Goal: Find contact information: Find contact information

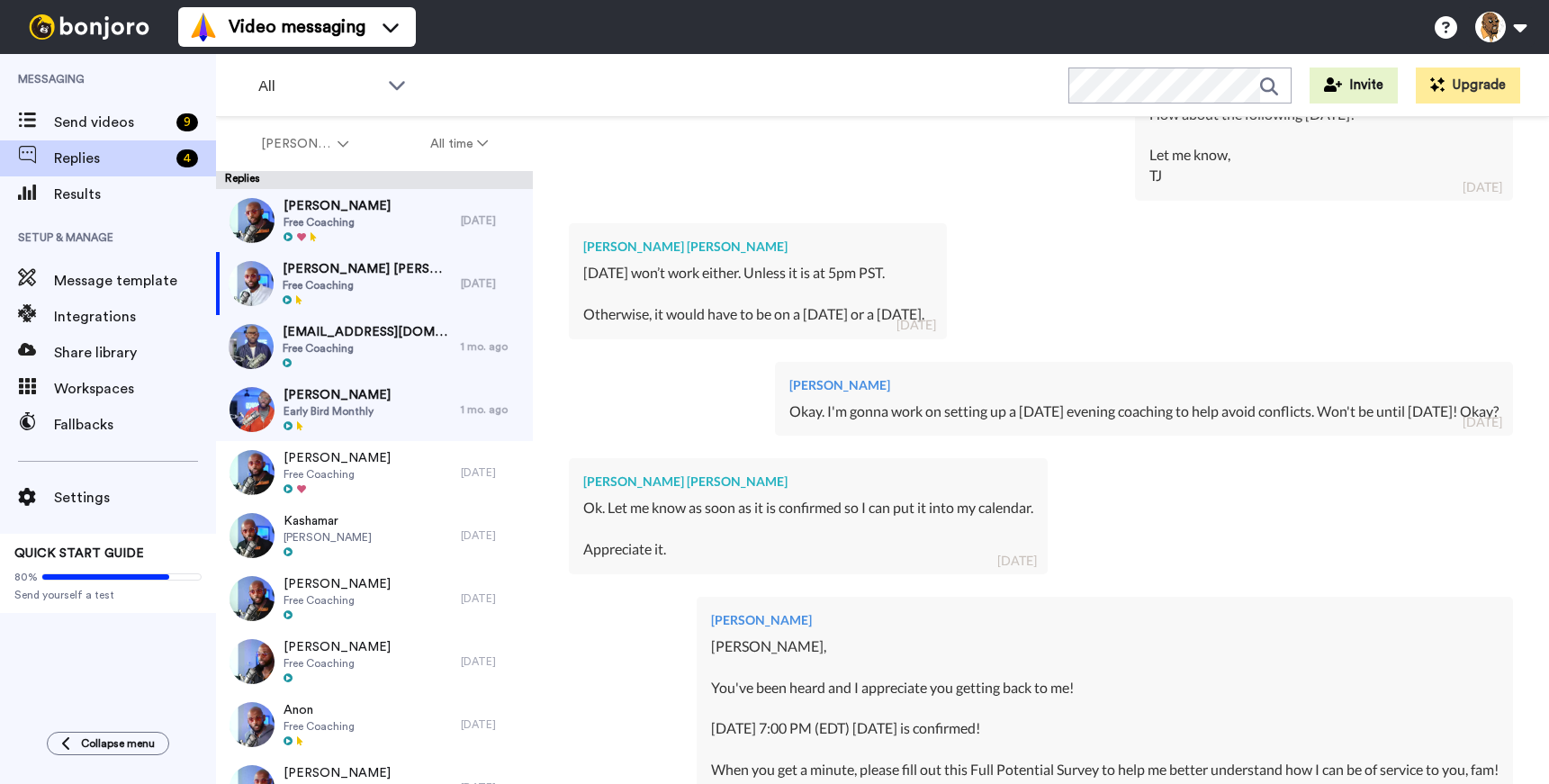
scroll to position [1260, 0]
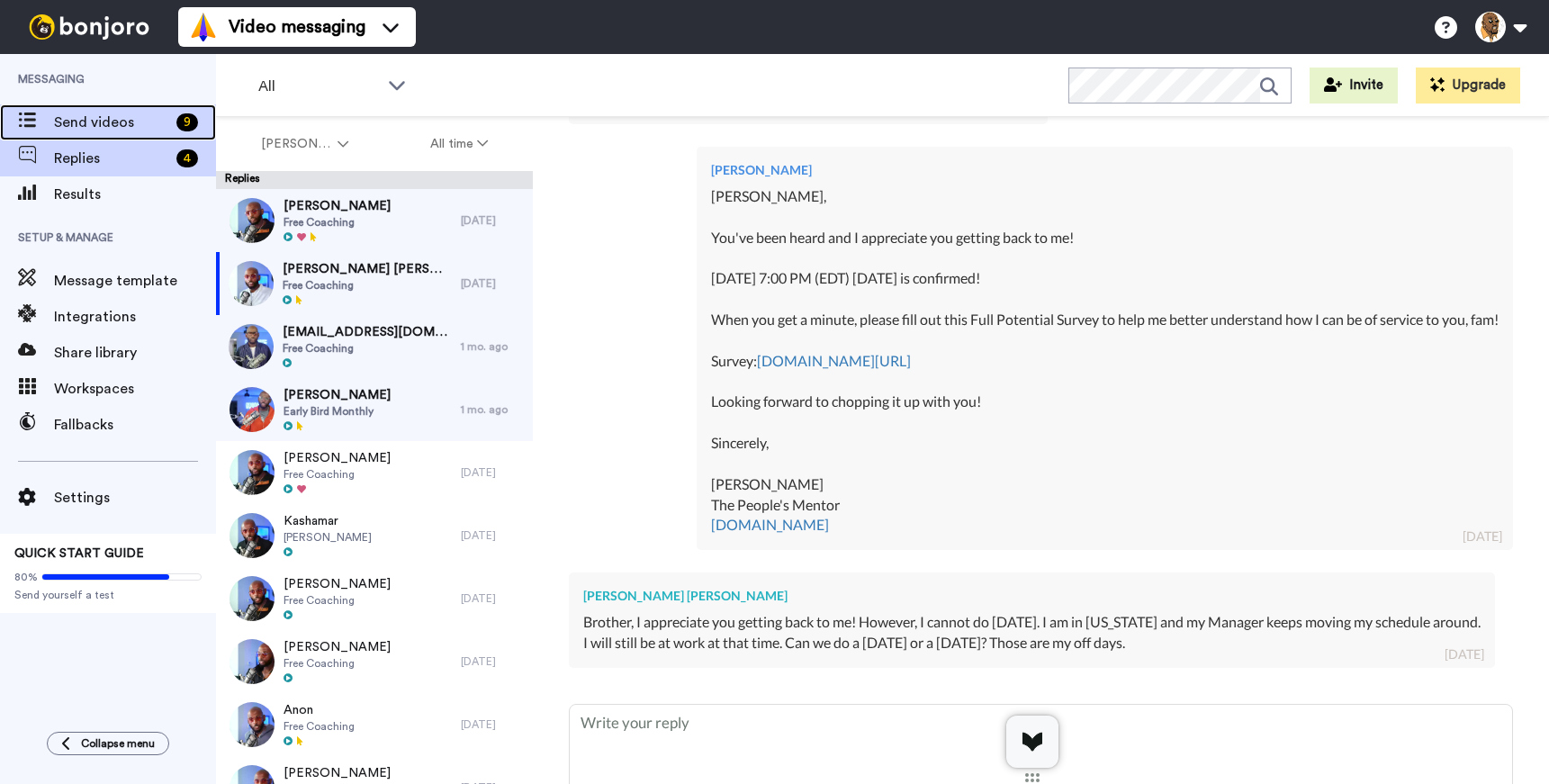
click at [132, 119] on span "Send videos" at bounding box center [112, 123] width 116 height 22
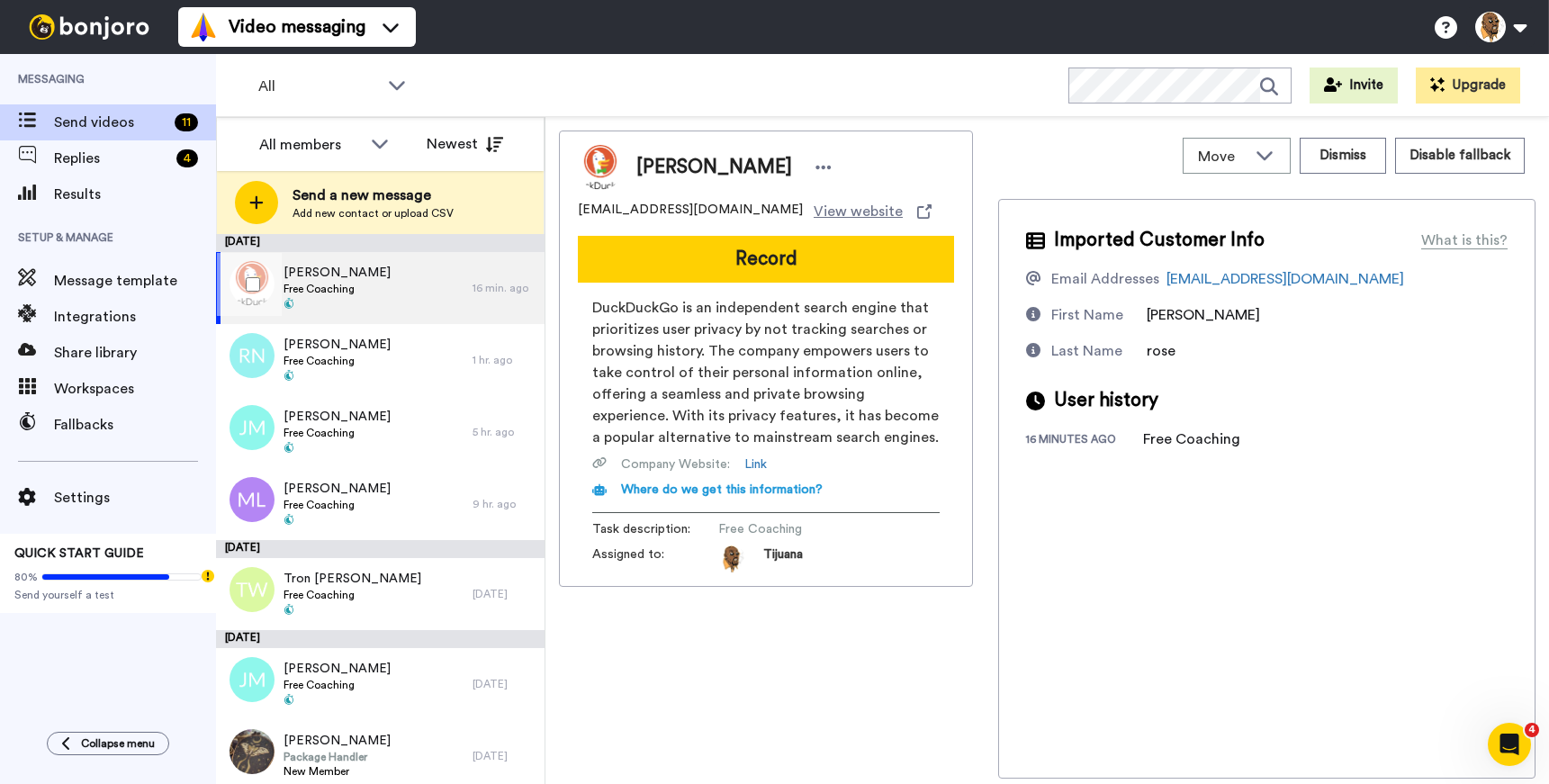
click at [388, 283] on div "Jacqueline Rose Free Coaching" at bounding box center [345, 288] width 257 height 72
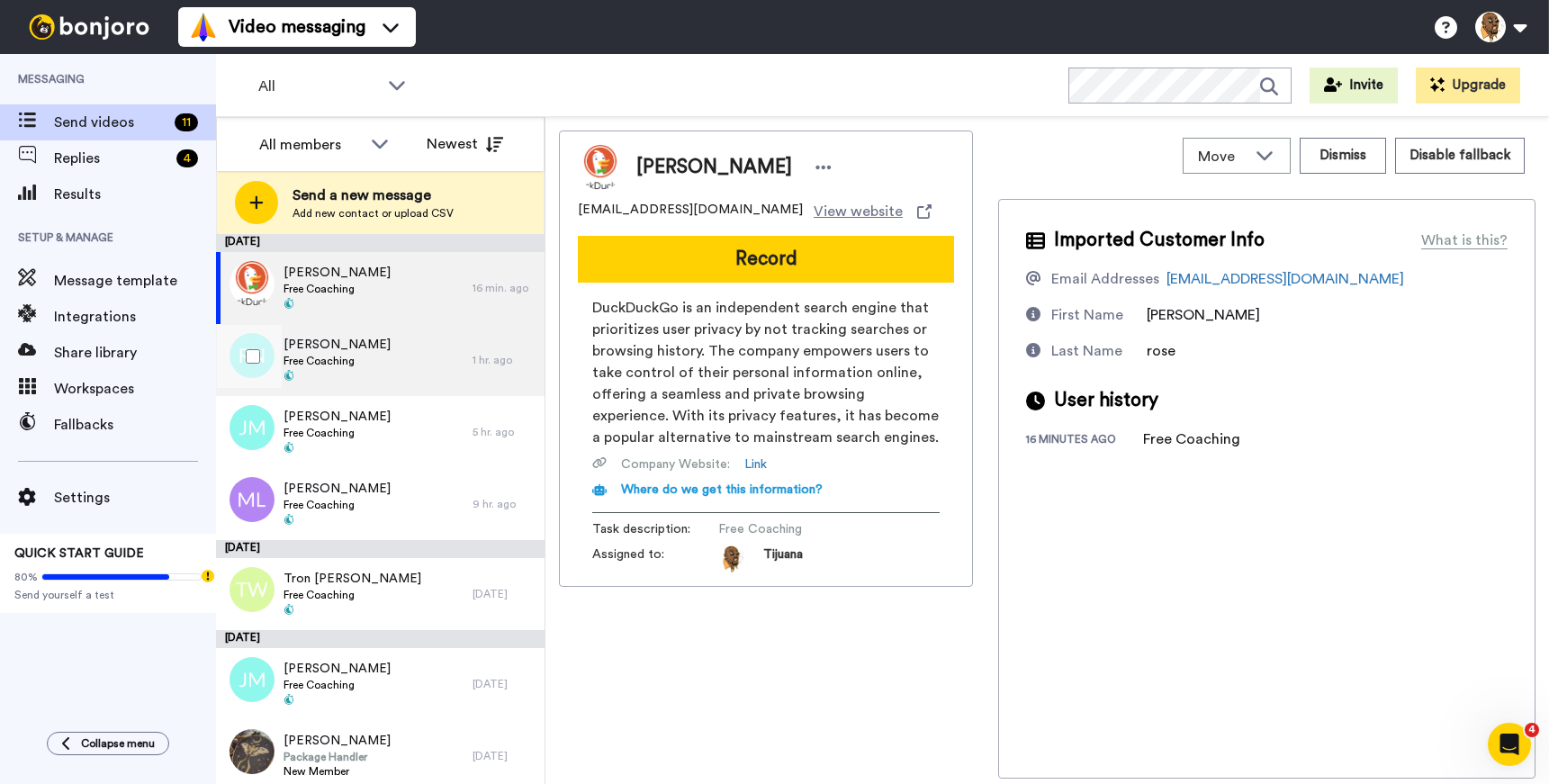
click at [404, 333] on div "Reginald Naulls Free Coaching" at bounding box center [345, 359] width 257 height 72
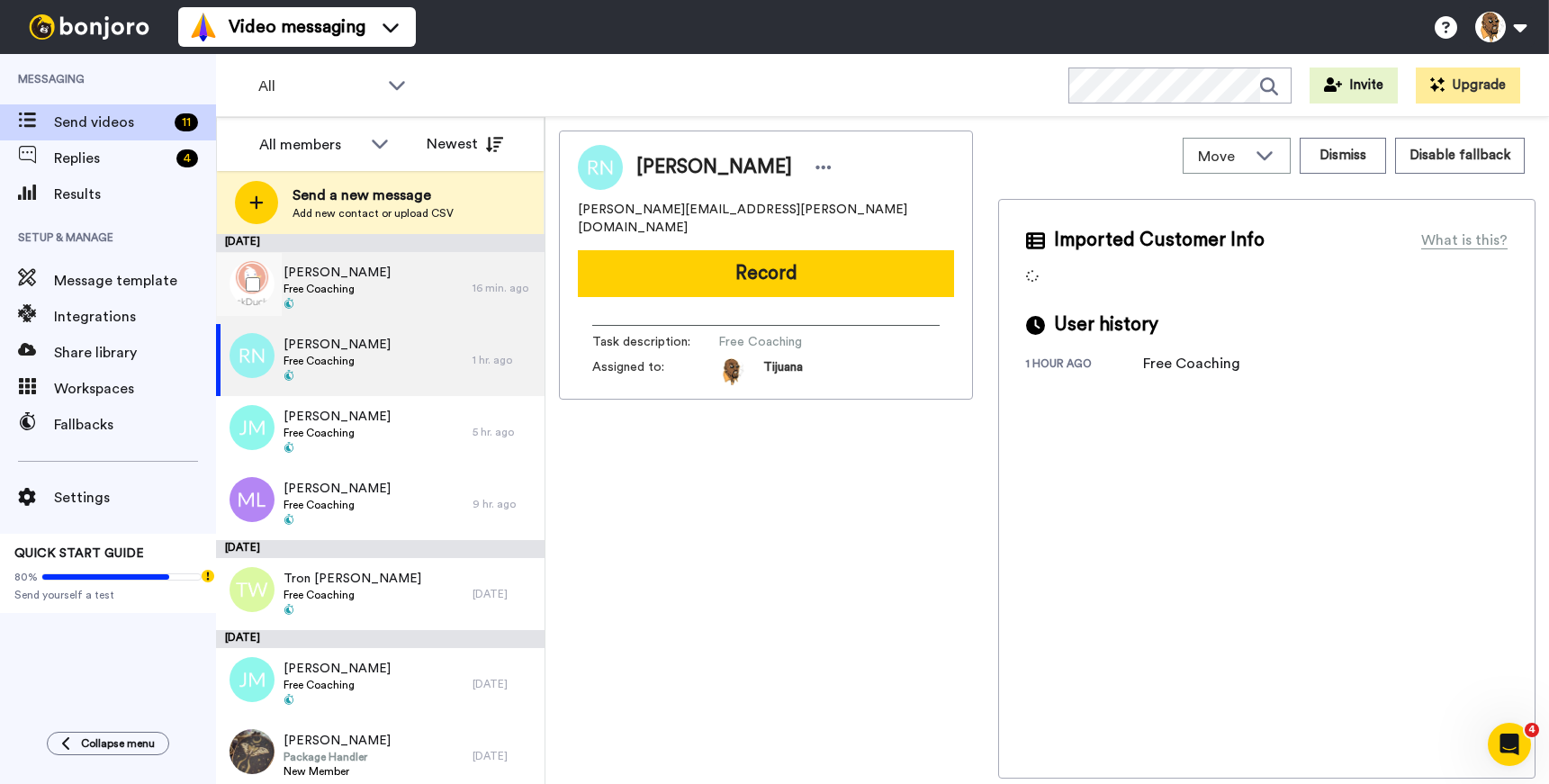
click at [409, 293] on div "Jacqueline Rose Free Coaching" at bounding box center [345, 288] width 257 height 72
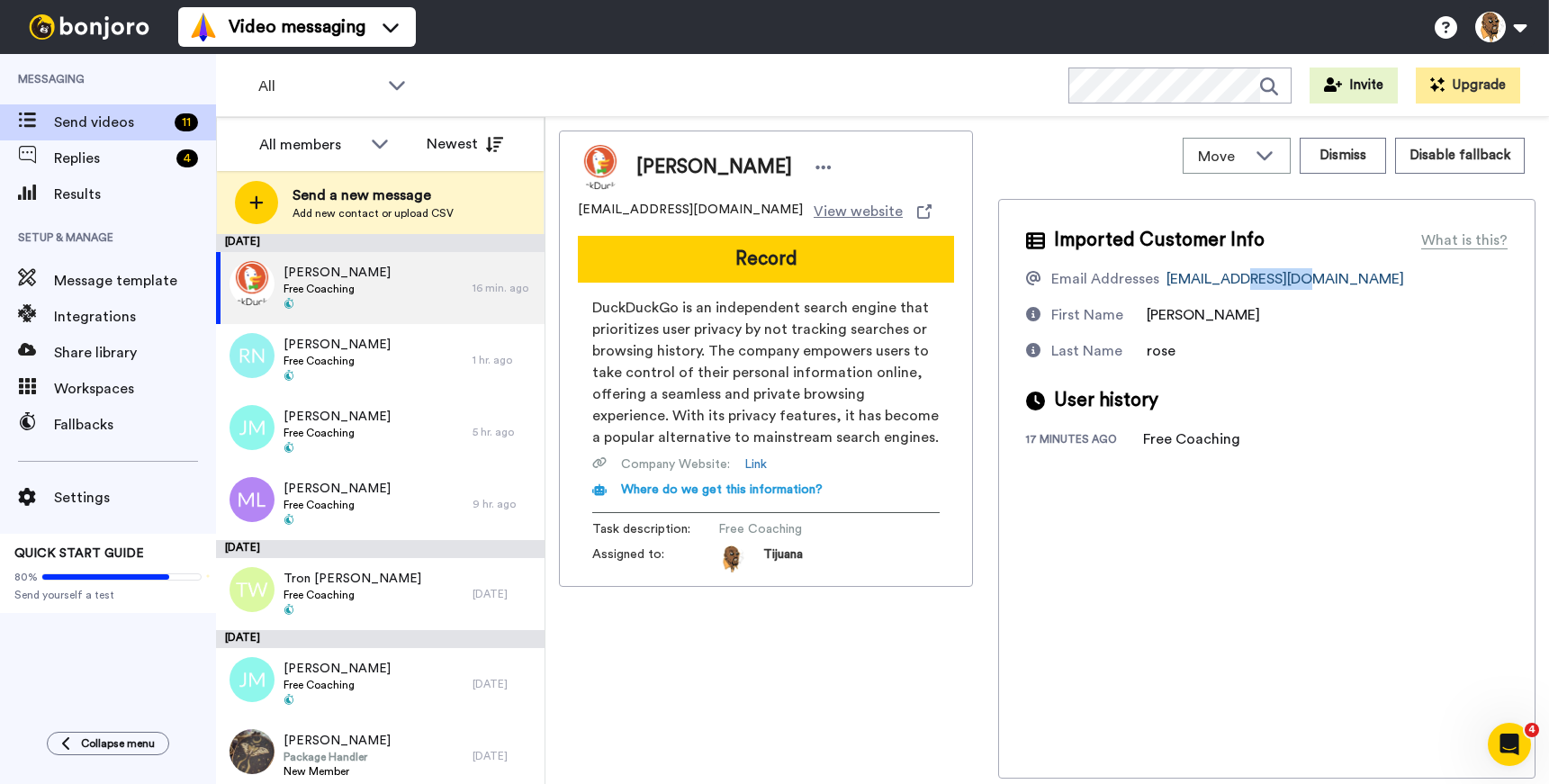
drag, startPoint x: 1309, startPoint y: 275, endPoint x: 1235, endPoint y: 277, distance: 74.0
click at [1235, 277] on div "Email Addresses jakkirose@duck.com" at bounding box center [1267, 280] width 481 height 22
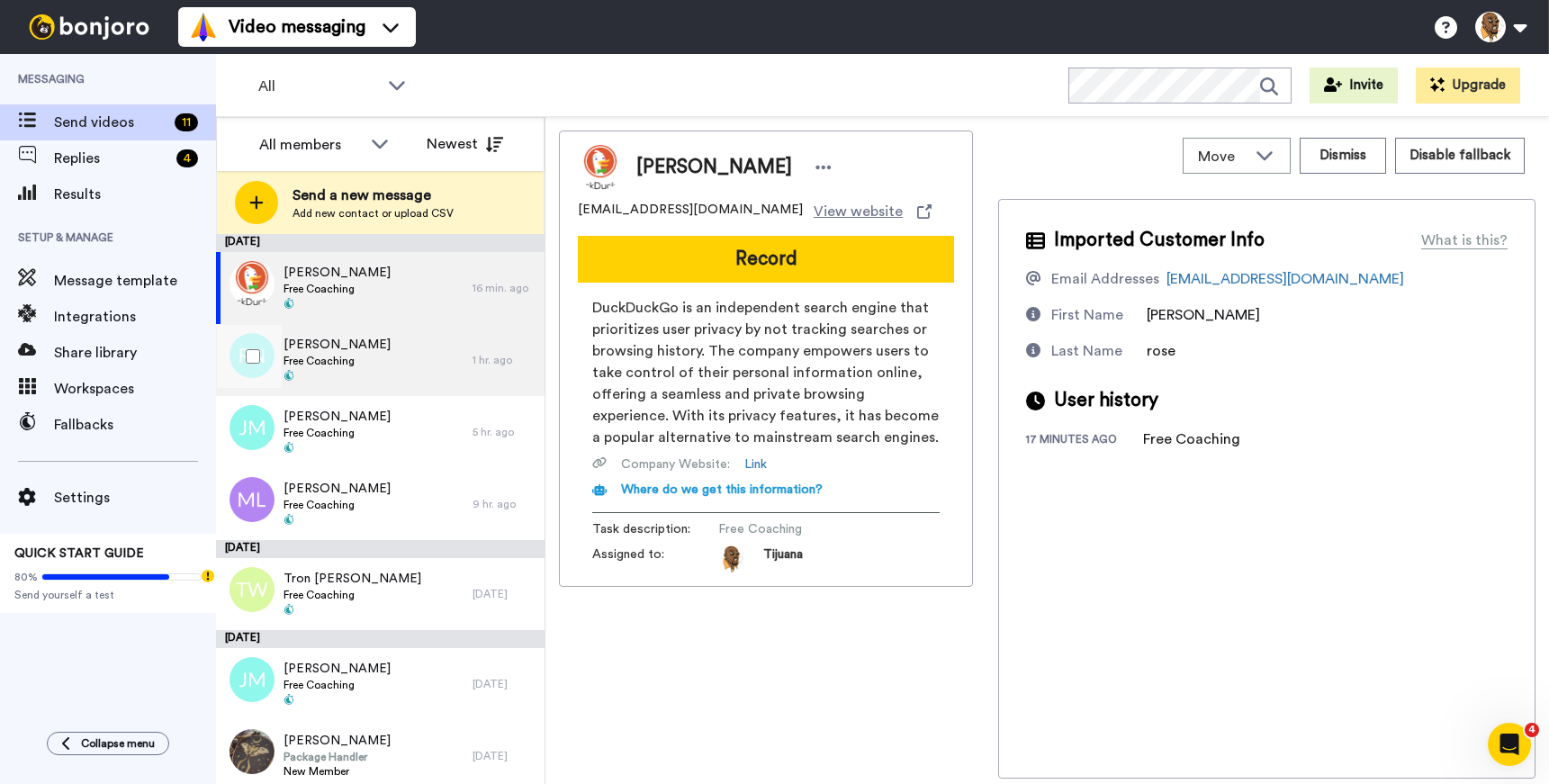
click at [350, 358] on span "Free Coaching" at bounding box center [337, 361] width 107 height 15
